Goal: Task Accomplishment & Management: Manage account settings

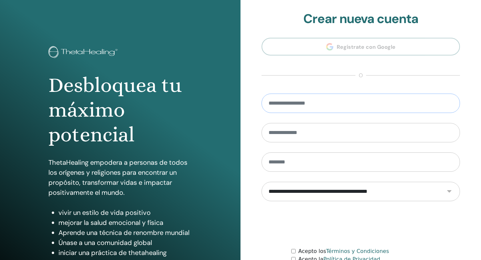
click at [289, 102] on input "email" at bounding box center [361, 103] width 198 height 19
type input "**********"
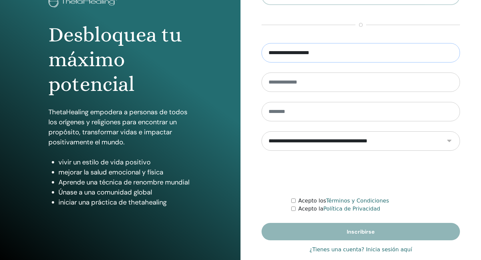
scroll to position [53, 0]
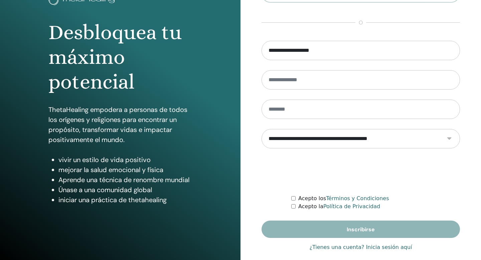
click at [336, 199] on font "Términos y Condiciones" at bounding box center [357, 198] width 63 height 6
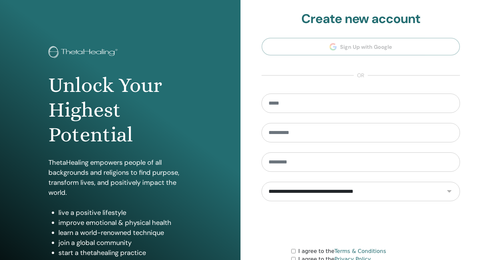
scroll to position [53, 0]
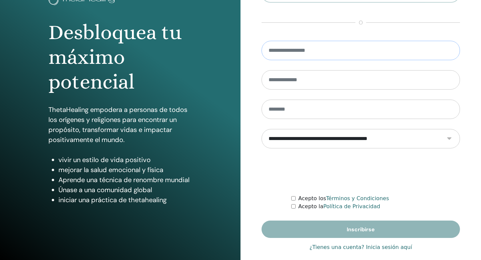
click at [320, 52] on input "email" at bounding box center [361, 50] width 198 height 19
type input "**********"
click at [383, 248] on font "¿Tienes una cuenta? Inicia sesión aquí" at bounding box center [360, 247] width 103 height 6
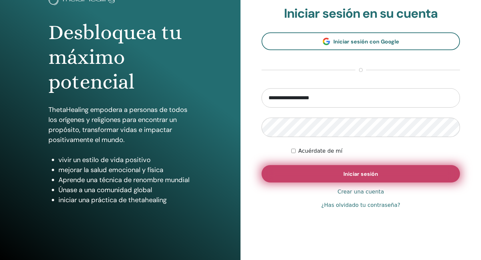
click at [355, 174] on font "Iniciar sesión" at bounding box center [361, 173] width 35 height 7
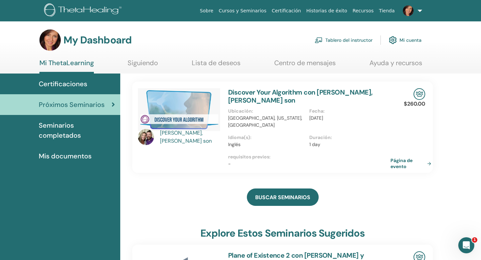
click at [358, 40] on link "Tablero del instructor" at bounding box center [344, 40] width 58 height 15
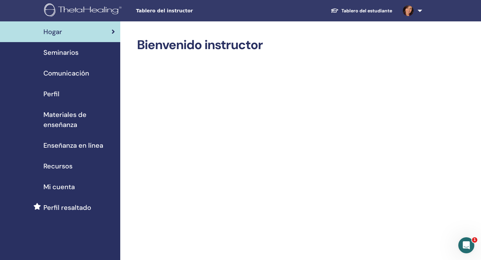
click at [60, 53] on span "Seminarios" at bounding box center [60, 52] width 35 height 10
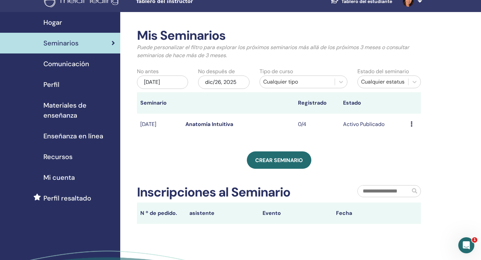
scroll to position [10, 0]
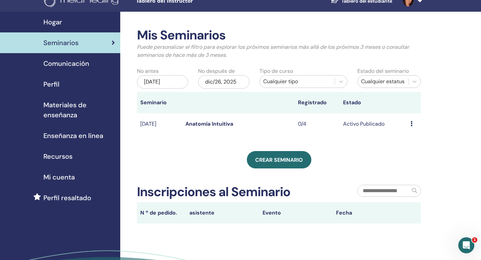
click at [212, 124] on link "Anatomía Intuitiva" at bounding box center [209, 123] width 48 height 7
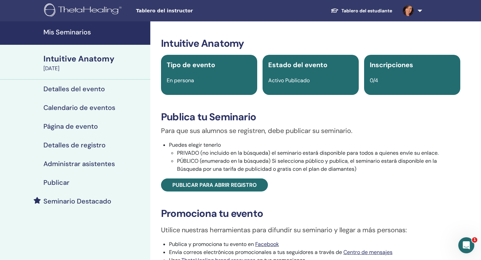
click at [88, 126] on h4 "Página de evento" at bounding box center [70, 126] width 54 height 8
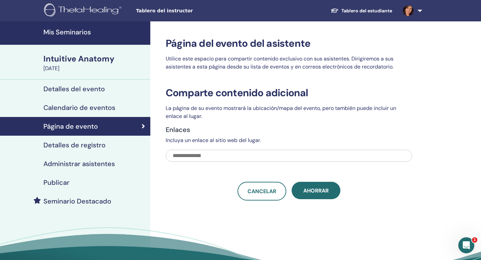
click at [91, 146] on h4 "Detalles de registro" at bounding box center [74, 145] width 62 height 8
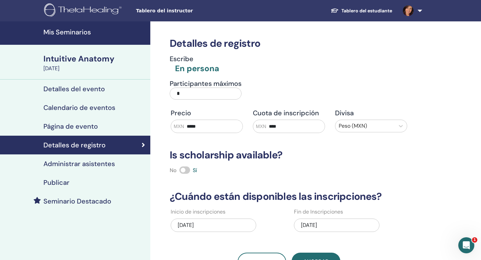
click at [97, 35] on h4 "Mis Seminarios" at bounding box center [94, 32] width 103 height 8
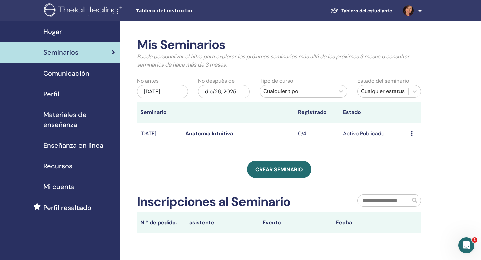
click at [412, 132] on icon at bounding box center [412, 133] width 2 height 5
click at [403, 148] on link "Editar" at bounding box center [404, 147] width 15 height 7
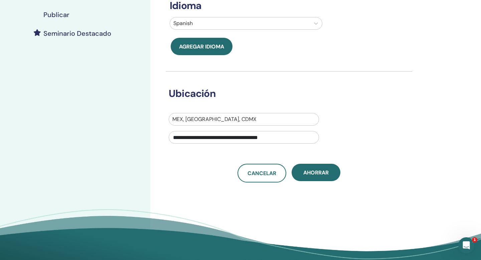
scroll to position [168, 0]
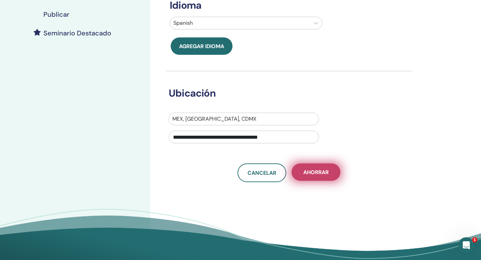
click at [320, 170] on span "Ahorrar" at bounding box center [315, 172] width 25 height 7
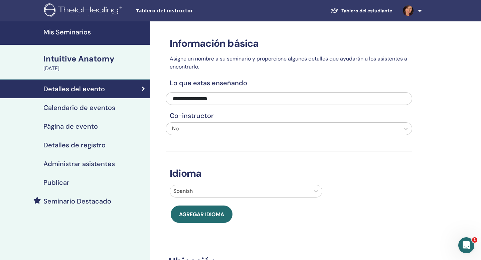
click at [105, 108] on h4 "Calendario de eventos" at bounding box center [79, 108] width 72 height 8
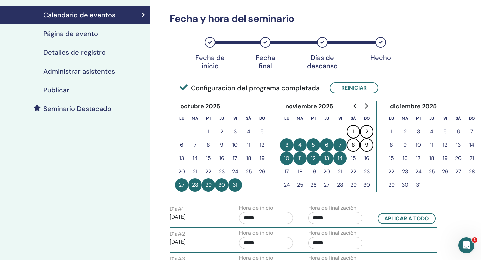
scroll to position [96, 0]
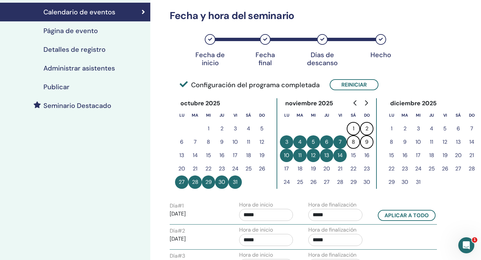
click at [211, 39] on icon at bounding box center [210, 39] width 4 height 4
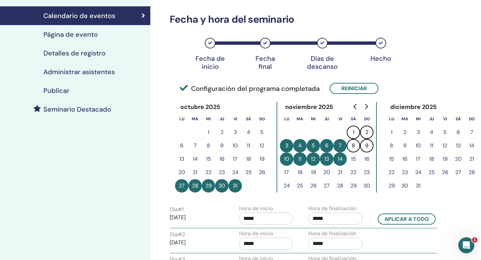
scroll to position [98, 0]
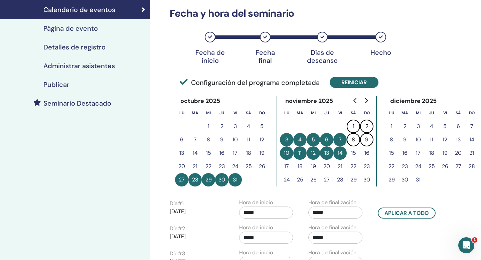
click at [350, 82] on button "Reiniciar" at bounding box center [354, 82] width 49 height 11
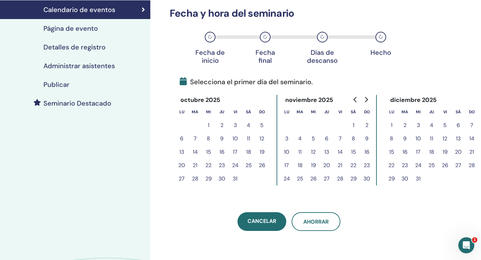
click at [300, 151] on button "11" at bounding box center [299, 151] width 13 height 13
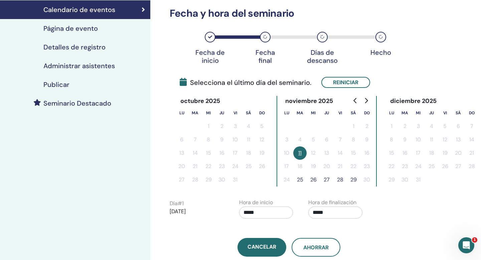
click at [352, 179] on button "29" at bounding box center [353, 179] width 13 height 13
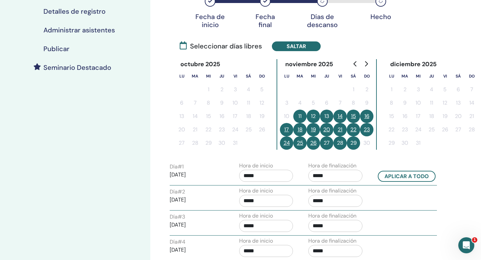
scroll to position [136, 0]
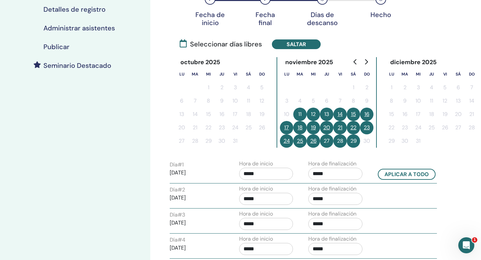
click at [366, 113] on button "16" at bounding box center [366, 114] width 13 height 13
click at [354, 113] on button "15" at bounding box center [353, 114] width 13 height 13
click at [355, 124] on button "22" at bounding box center [353, 127] width 13 height 13
click at [367, 126] on button "23" at bounding box center [366, 127] width 13 height 13
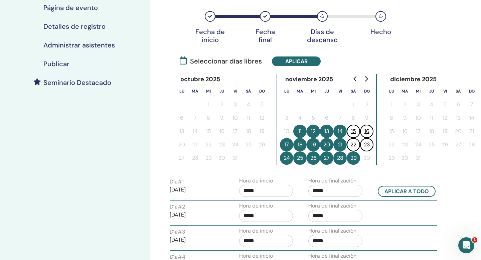
scroll to position [121, 0]
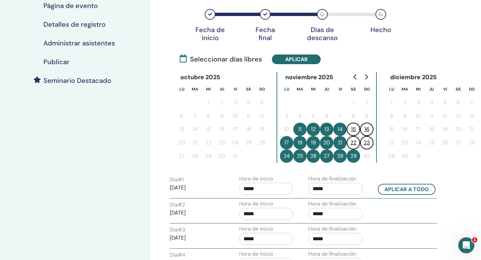
click at [266, 15] on icon at bounding box center [265, 14] width 4 height 4
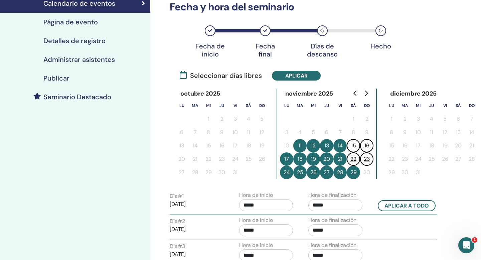
scroll to position [101, 0]
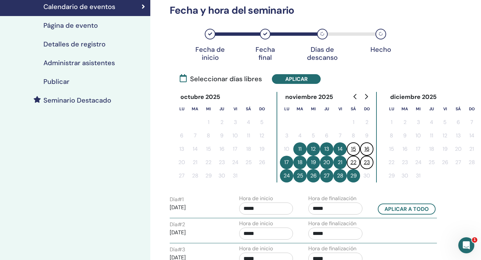
click at [264, 32] on icon at bounding box center [265, 34] width 4 height 4
click at [244, 80] on span "Seleccionar días libres" at bounding box center [221, 79] width 82 height 10
click at [184, 81] on icon at bounding box center [183, 78] width 7 height 8
click at [293, 80] on button "Aplicar" at bounding box center [296, 79] width 49 height 10
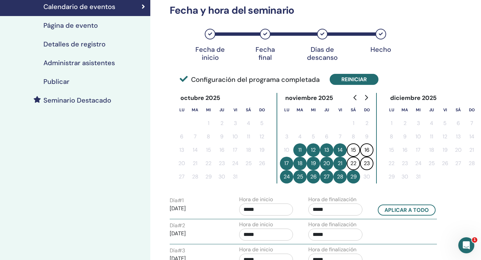
click at [350, 78] on button "Reiniciar" at bounding box center [354, 79] width 49 height 11
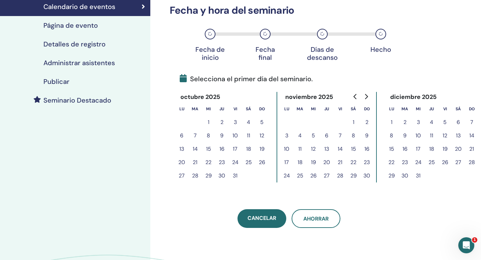
click at [300, 148] on button "11" at bounding box center [299, 148] width 13 height 13
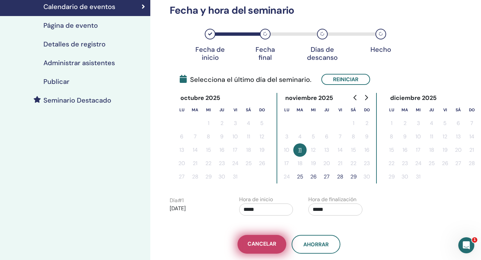
click at [269, 243] on span "Cancelar" at bounding box center [262, 244] width 29 height 8
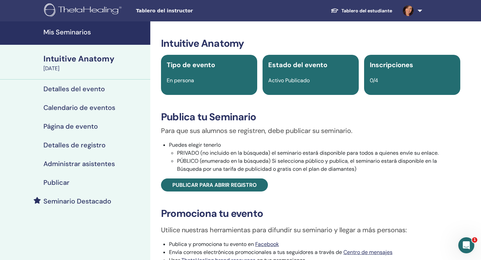
click at [86, 90] on h4 "Detalles del evento" at bounding box center [73, 89] width 61 height 8
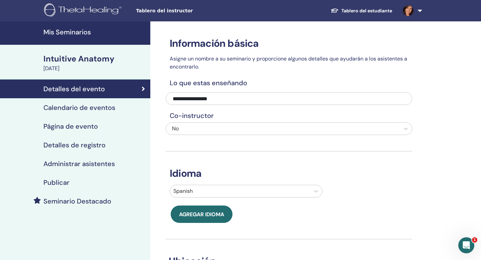
click at [96, 108] on h4 "Calendario de eventos" at bounding box center [79, 108] width 72 height 8
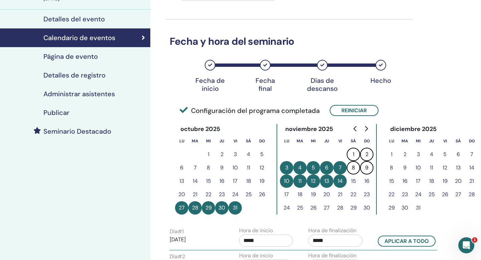
scroll to position [95, 0]
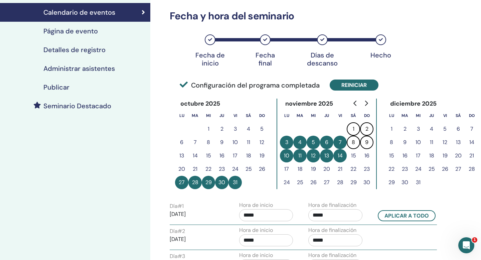
click at [358, 84] on button "Reiniciar" at bounding box center [354, 85] width 49 height 11
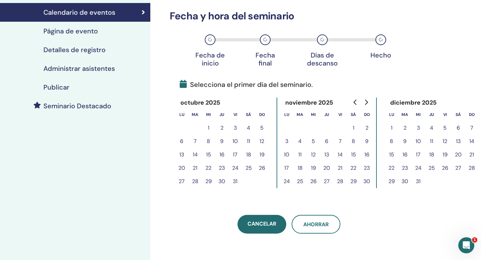
click at [286, 154] on button "10" at bounding box center [286, 154] width 13 height 13
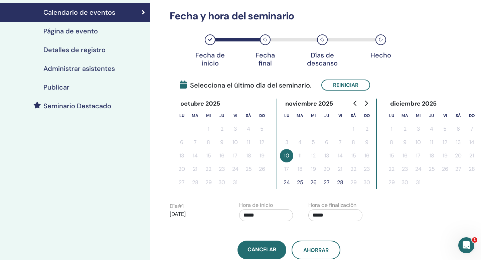
click at [340, 181] on button "28" at bounding box center [339, 182] width 13 height 13
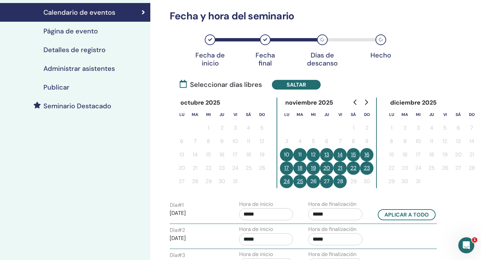
click at [356, 155] on button "15" at bounding box center [353, 154] width 13 height 13
click at [368, 154] on button "16" at bounding box center [366, 154] width 13 height 13
click at [355, 167] on button "22" at bounding box center [353, 167] width 13 height 13
click at [367, 168] on button "23" at bounding box center [366, 167] width 13 height 13
click at [251, 214] on input "*****" at bounding box center [266, 214] width 54 height 12
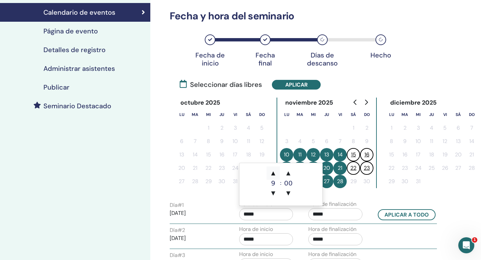
click at [274, 173] on span "▲" at bounding box center [273, 172] width 13 height 13
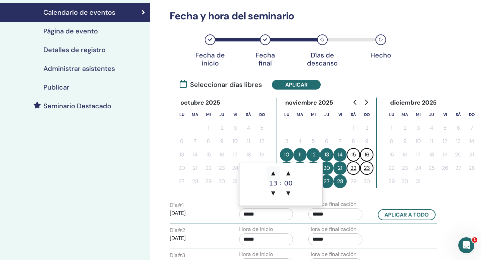
type input "*****"
click at [333, 214] on input "*****" at bounding box center [335, 214] width 54 height 12
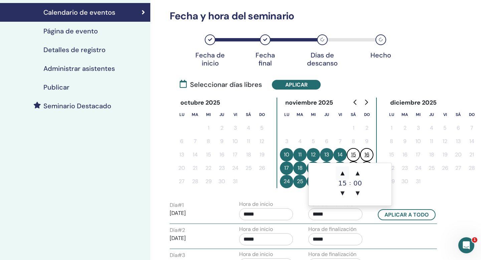
click at [343, 174] on span "▲" at bounding box center [342, 172] width 13 height 13
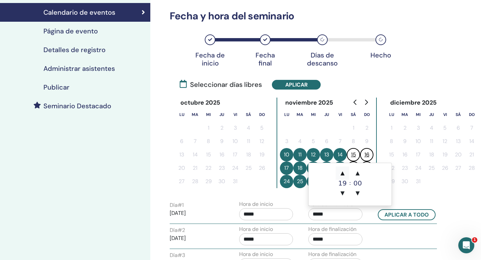
type input "*****"
click at [403, 215] on button "Aplicar a todo" at bounding box center [407, 214] width 58 height 11
type input "*****"
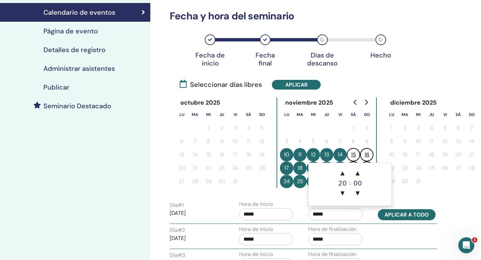
type input "*****"
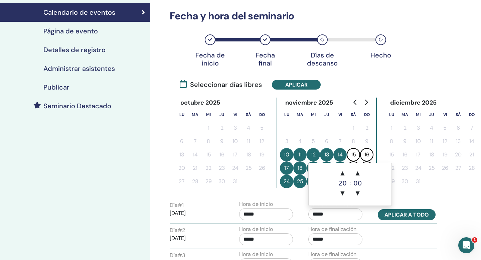
type input "*****"
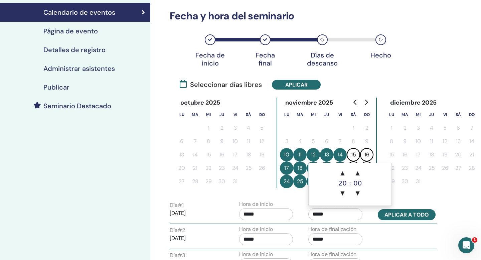
type input "*****"
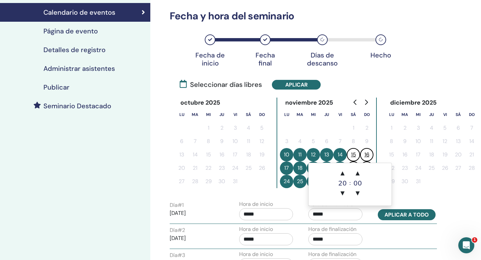
type input "*****"
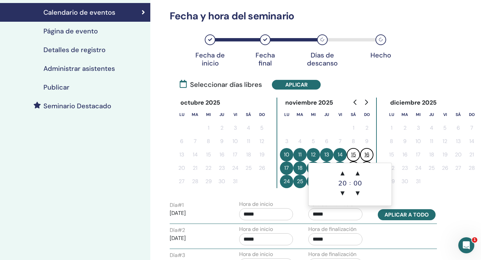
type input "*****"
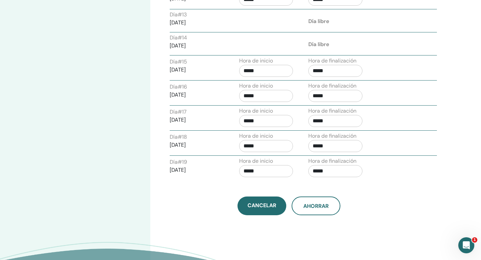
scroll to position [588, 0]
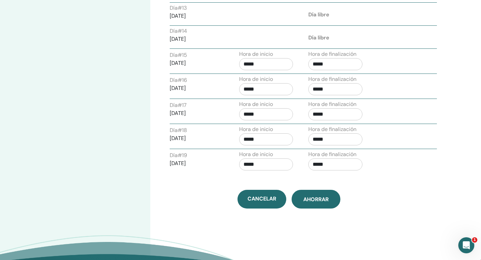
click at [315, 200] on span "Ahorrar" at bounding box center [315, 199] width 25 height 7
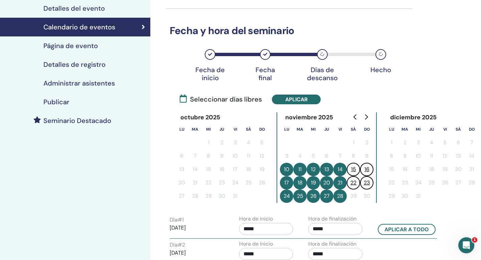
scroll to position [79, 0]
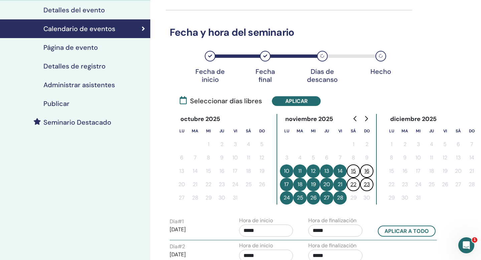
click at [383, 55] on icon at bounding box center [381, 56] width 4 height 4
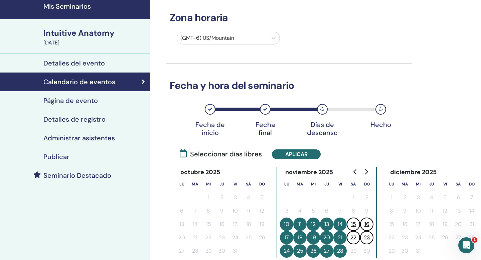
scroll to position [24, 0]
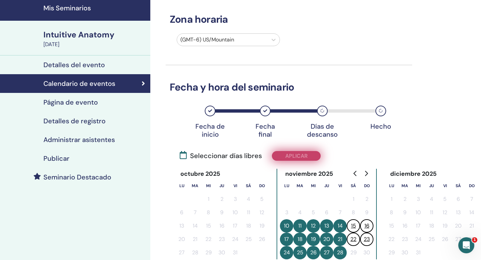
click at [293, 157] on button "Aplicar" at bounding box center [296, 156] width 49 height 10
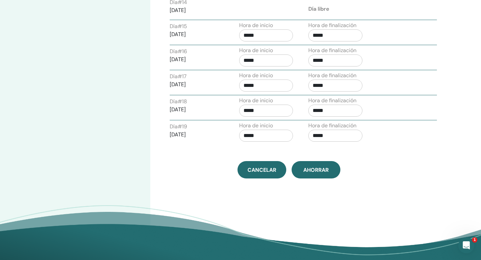
scroll to position [640, 0]
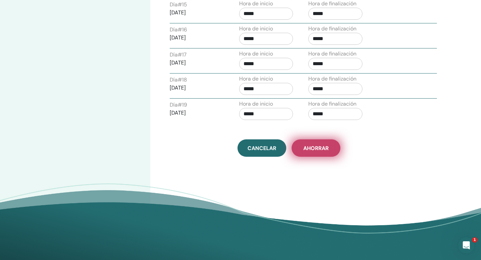
click at [316, 149] on span "Ahorrar" at bounding box center [315, 148] width 25 height 7
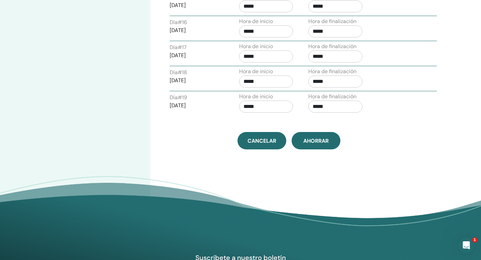
scroll to position [649, 0]
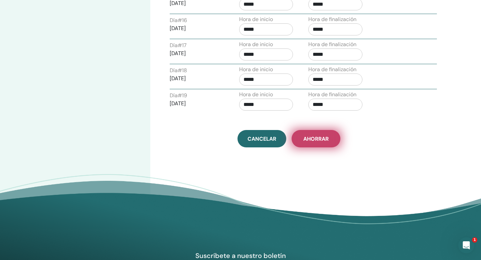
click at [316, 139] on span "Ahorrar" at bounding box center [315, 138] width 25 height 7
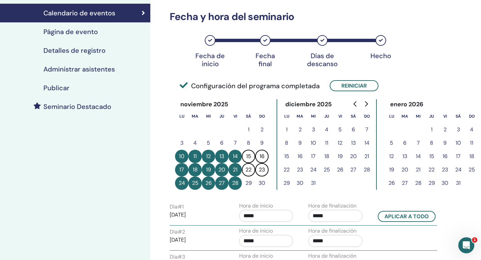
scroll to position [93, 0]
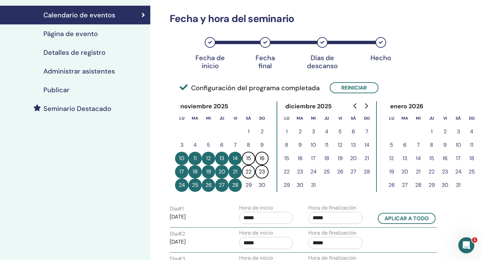
click at [81, 34] on h4 "Página de evento" at bounding box center [70, 34] width 54 height 8
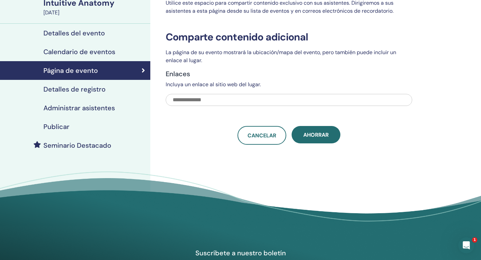
scroll to position [55, 0]
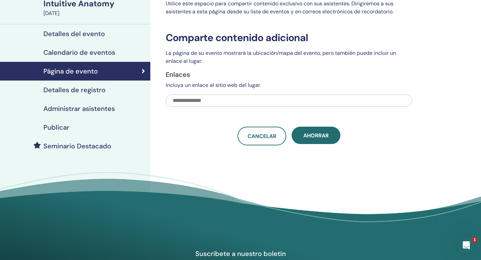
click at [99, 91] on h4 "Detalles de registro" at bounding box center [74, 90] width 62 height 8
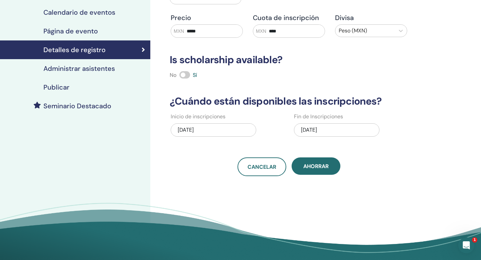
scroll to position [102, 0]
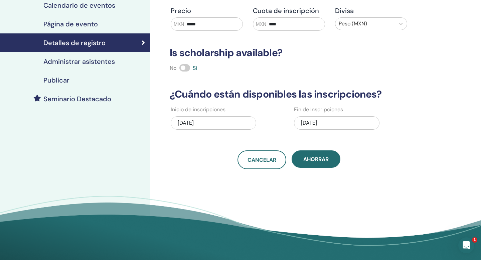
click at [209, 128] on div "09/25/2025" at bounding box center [214, 122] width 86 height 13
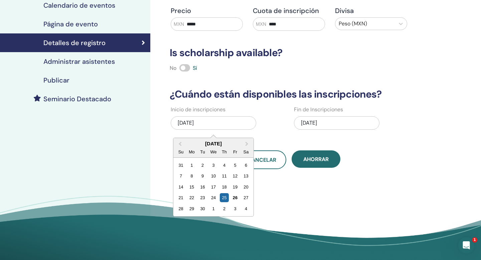
click at [328, 121] on div "11/14/2025" at bounding box center [337, 122] width 86 height 13
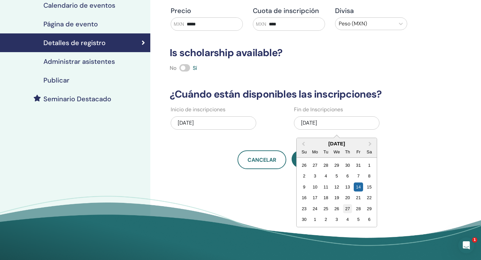
click at [348, 209] on div "27" at bounding box center [347, 208] width 9 height 9
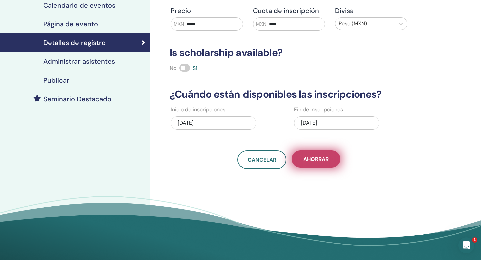
click at [314, 161] on span "Ahorrar" at bounding box center [315, 159] width 25 height 7
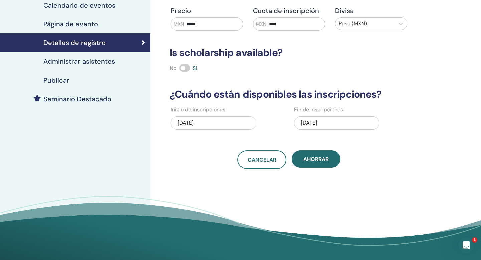
click at [103, 63] on h4 "Administrar asistentes" at bounding box center [79, 61] width 72 height 8
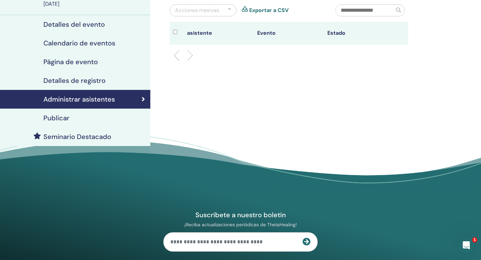
scroll to position [53, 0]
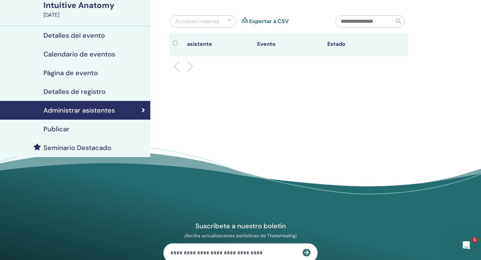
click at [67, 130] on h4 "Publicar" at bounding box center [56, 129] width 26 height 8
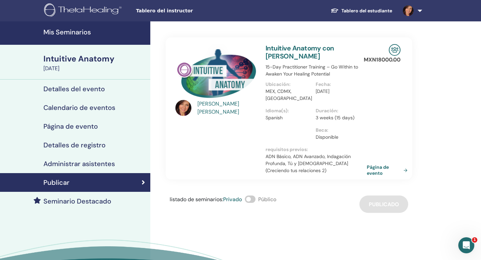
click at [380, 164] on link "Página de evento" at bounding box center [388, 170] width 43 height 12
click at [368, 11] on link "Tablero del estudiante" at bounding box center [361, 11] width 72 height 12
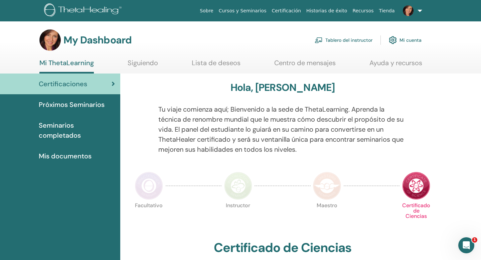
click at [74, 106] on span "Próximos Seminarios" at bounding box center [72, 105] width 66 height 10
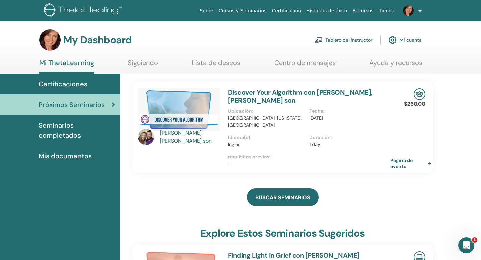
click at [63, 130] on span "Seminarios completados" at bounding box center [77, 130] width 76 height 20
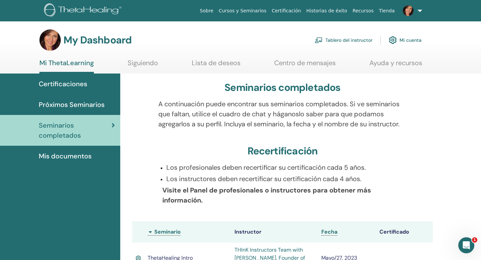
click at [71, 158] on span "Mis documentos" at bounding box center [65, 156] width 53 height 10
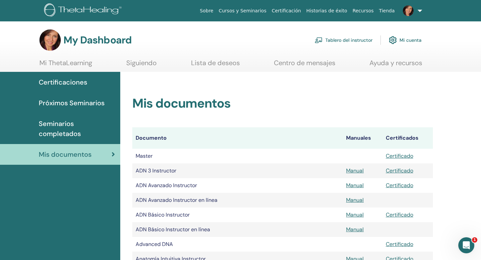
click at [401, 40] on link "Mi cuenta" at bounding box center [405, 40] width 33 height 15
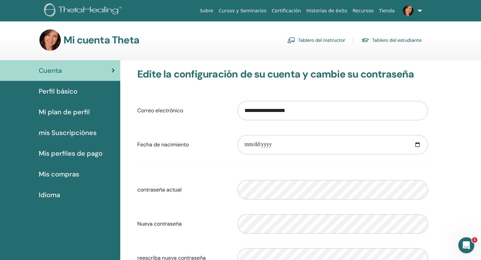
click at [65, 92] on span "Perfil básico" at bounding box center [58, 91] width 39 height 10
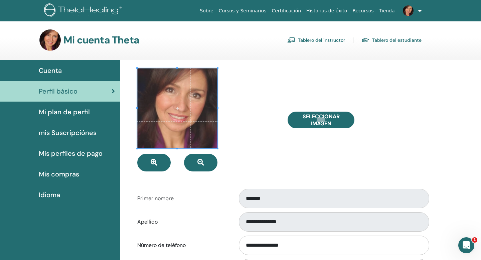
click at [70, 112] on span "Mi plan de perfil" at bounding box center [64, 112] width 51 height 10
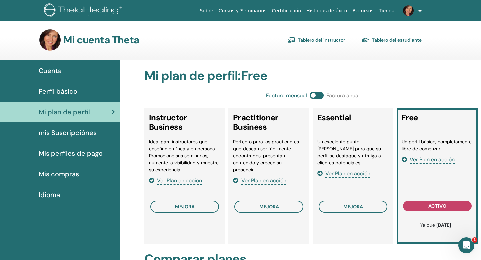
click at [70, 132] on span "mis Suscripciónes" at bounding box center [68, 133] width 58 height 10
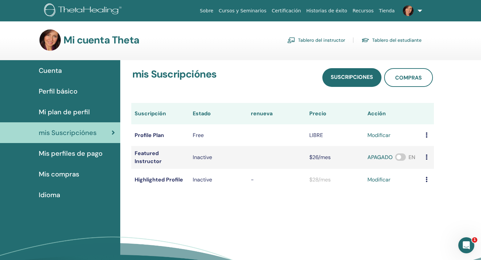
click at [331, 39] on link "Tablero del instructor" at bounding box center [316, 40] width 58 height 11
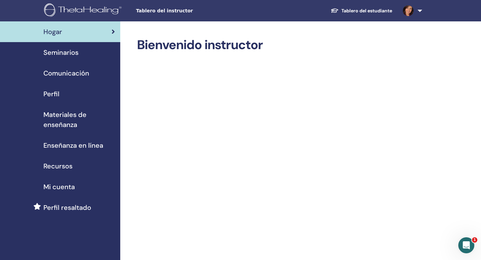
click at [73, 54] on span "Seminarios" at bounding box center [60, 52] width 35 height 10
